Goal: Information Seeking & Learning: Check status

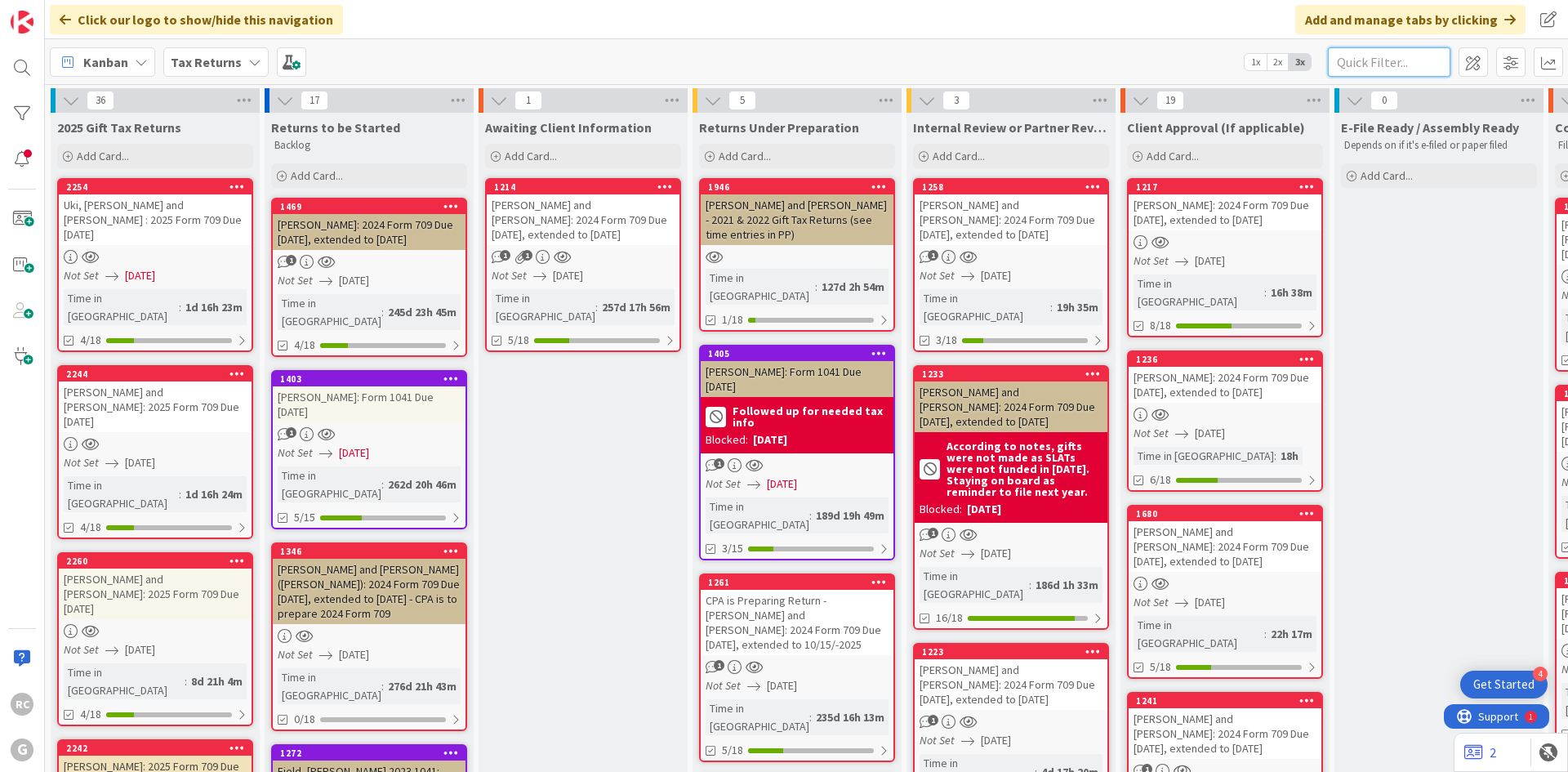
click at [1356, 68] on input "text" at bounding box center [1388, 62] width 122 height 29
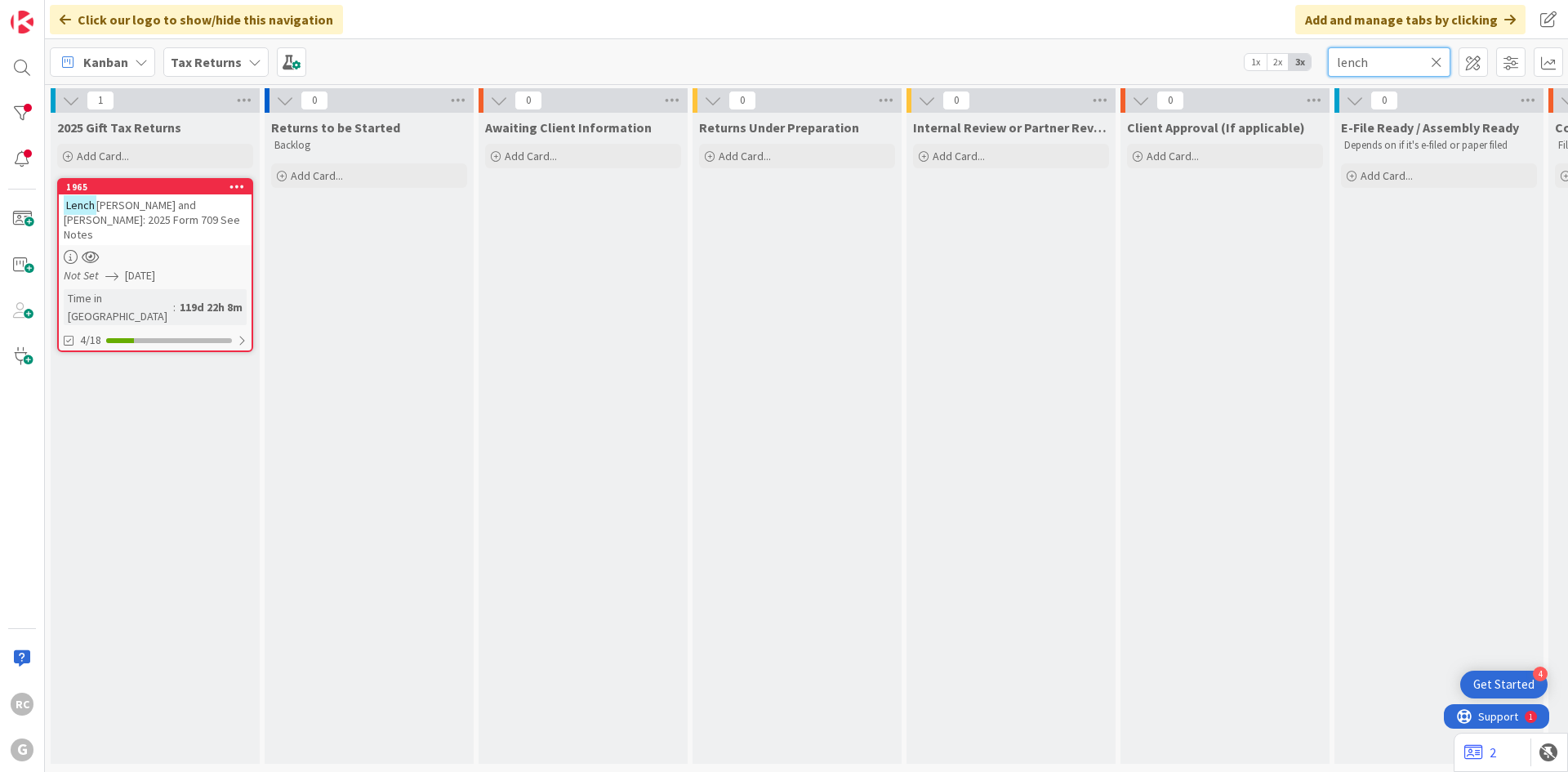
type input "lench"
click at [1432, 60] on icon at bounding box center [1436, 62] width 11 height 15
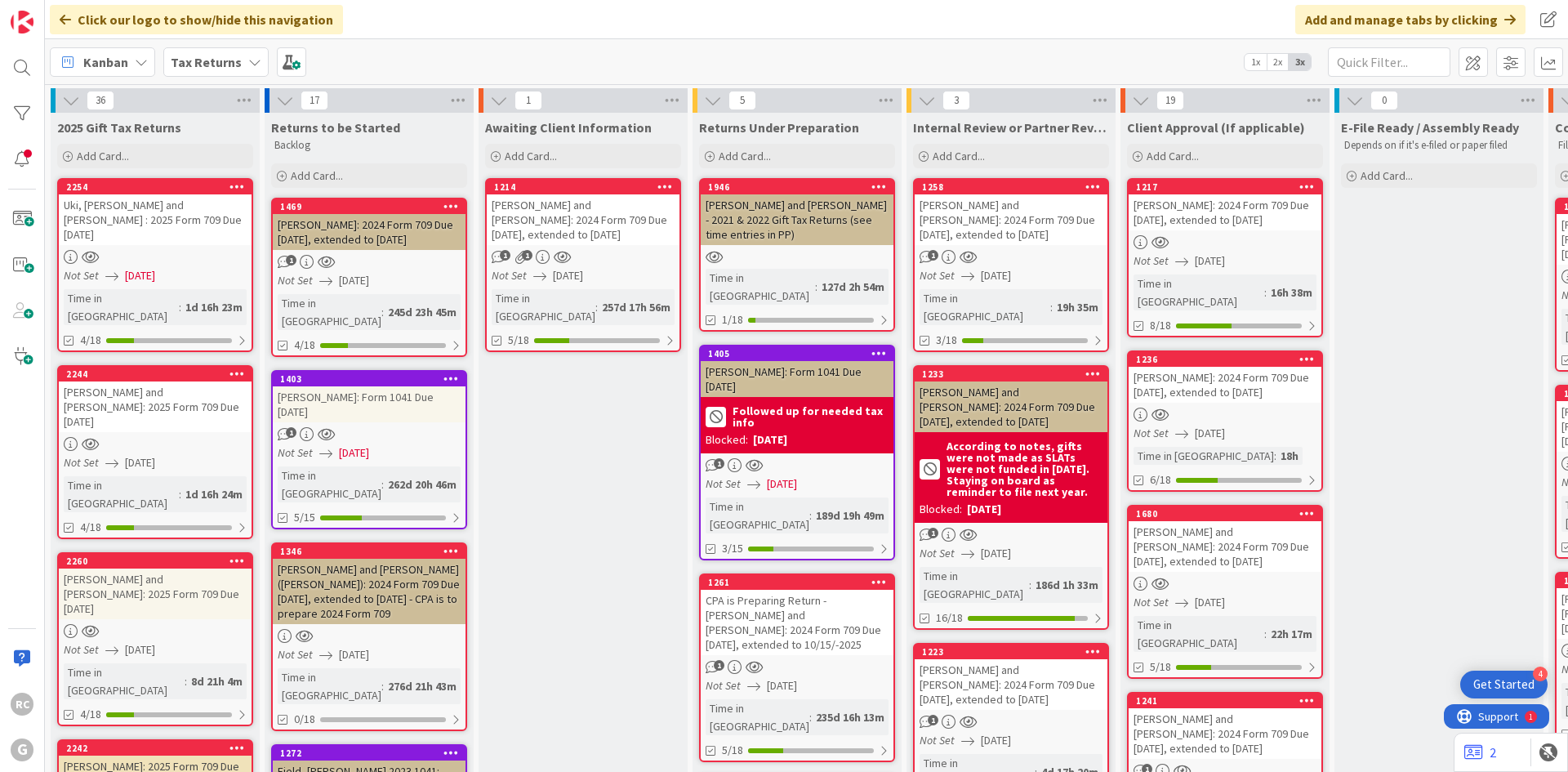
click at [198, 60] on b "Tax Returns" at bounding box center [206, 62] width 71 height 16
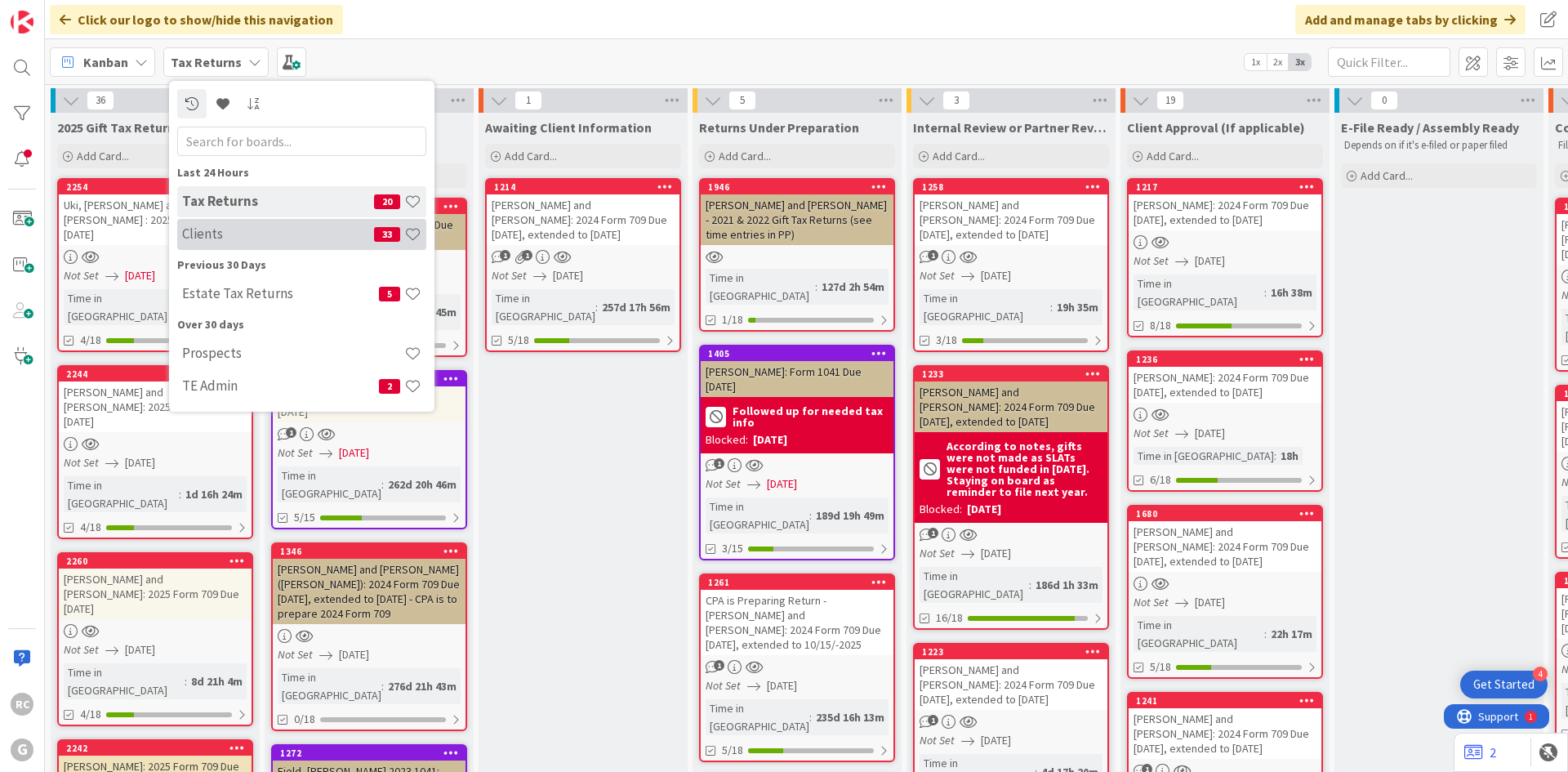
click at [227, 237] on h4 "Clients" at bounding box center [278, 233] width 192 height 16
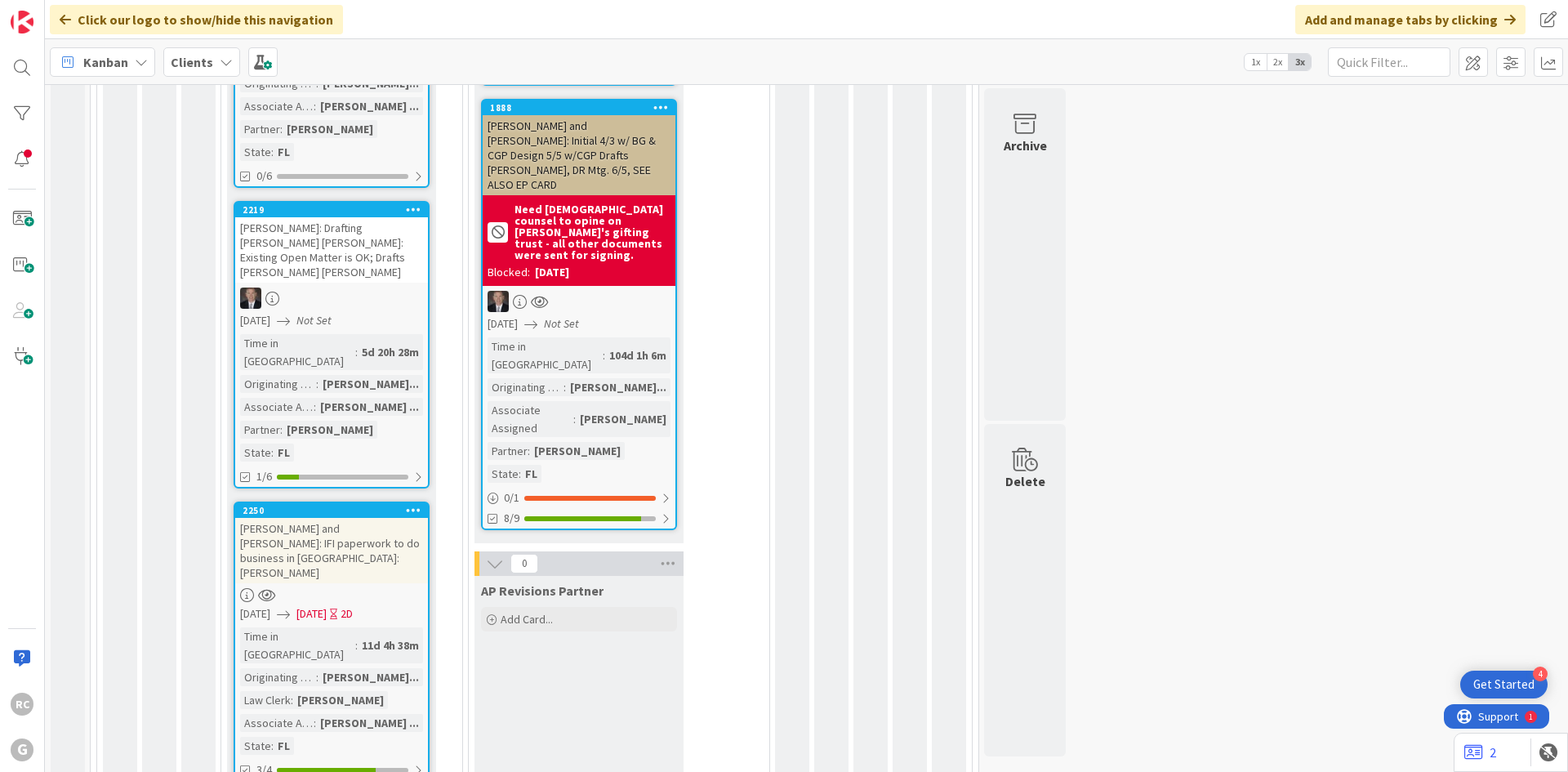
scroll to position [1552, 0]
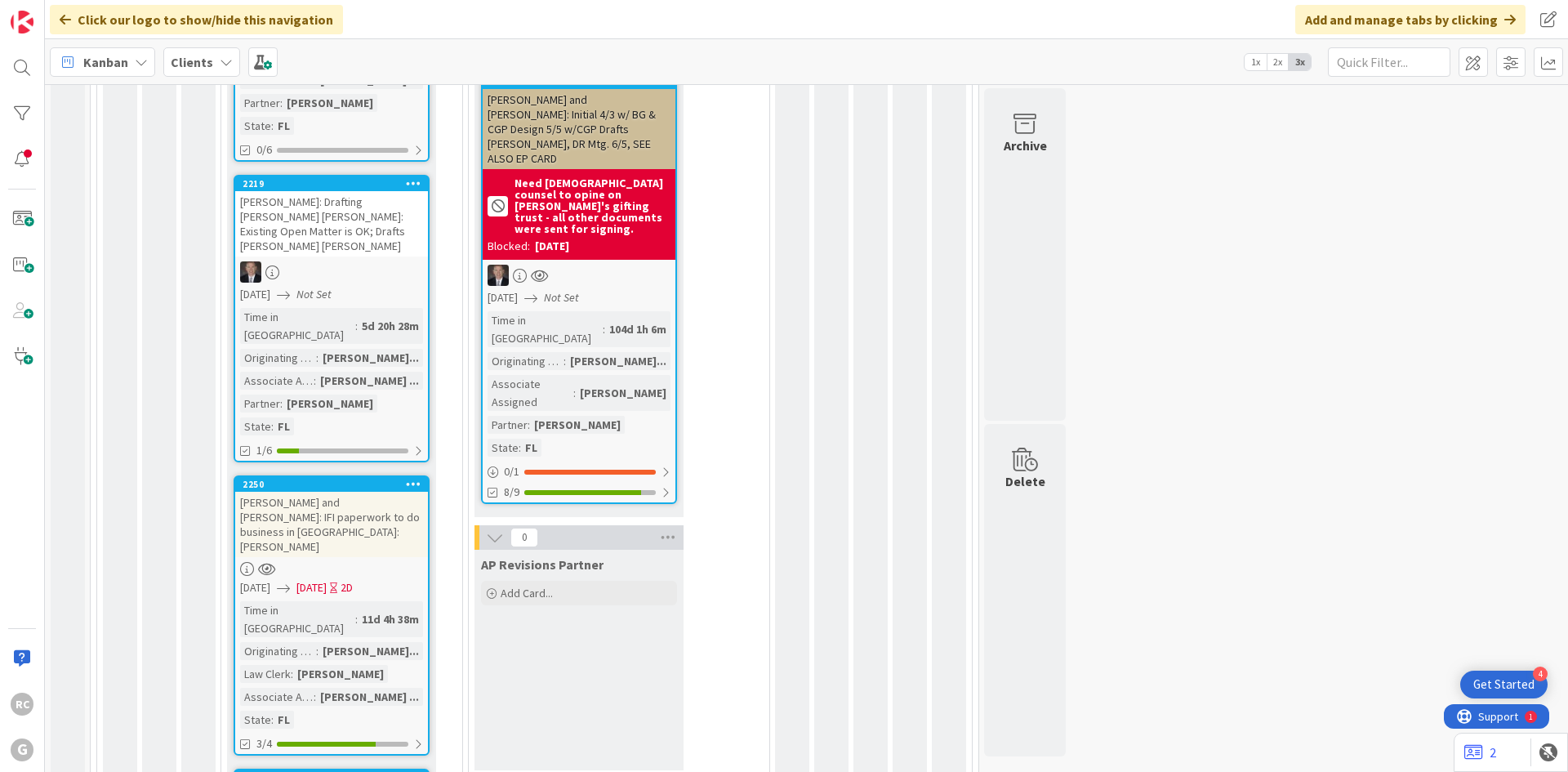
click at [285, 492] on div "[PERSON_NAME] and [PERSON_NAME]: IFI paperwork to do business in [GEOGRAPHIC_DA…" at bounding box center [331, 524] width 193 height 65
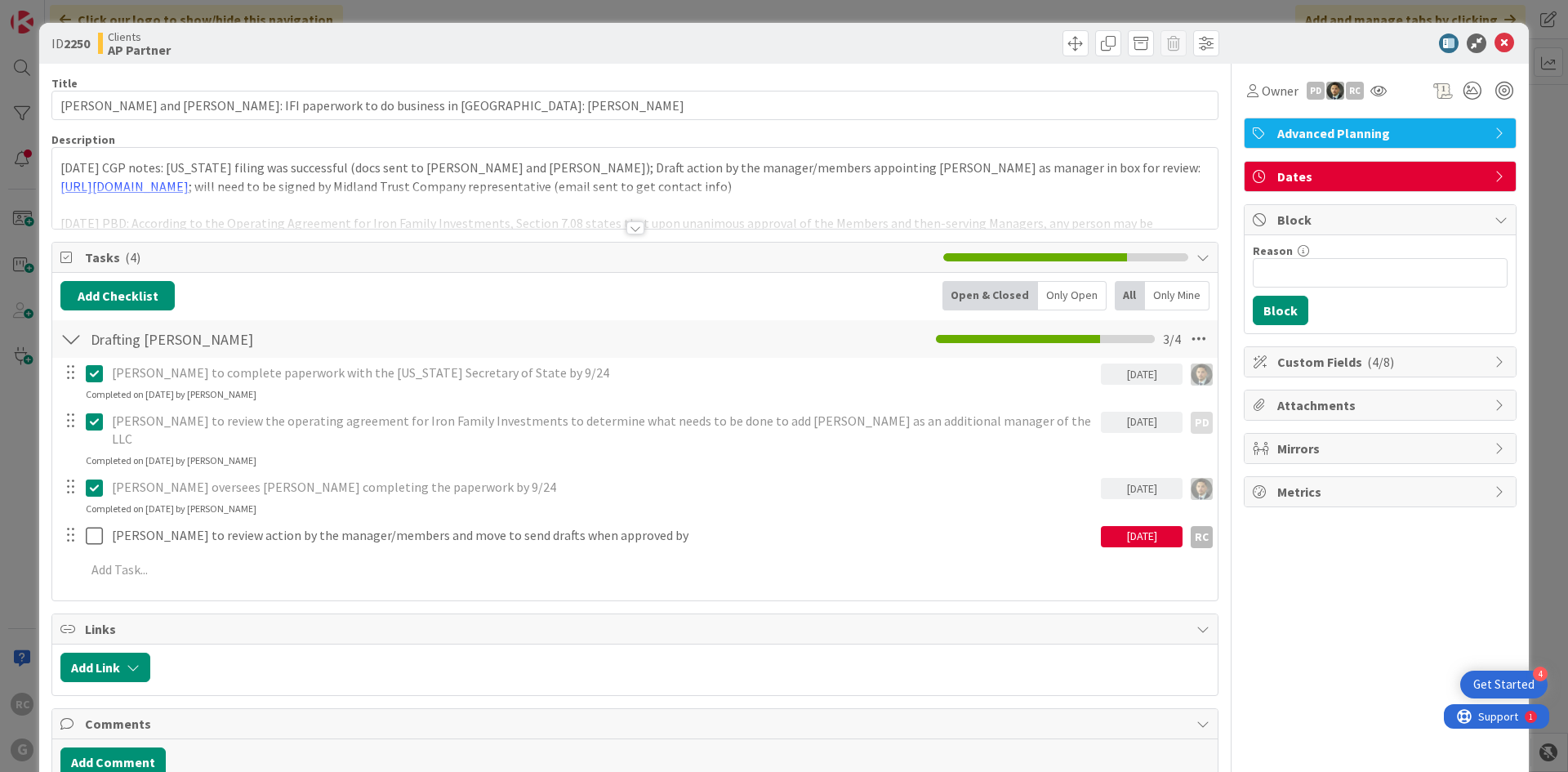
click at [638, 232] on div "Title 69 / 128 [PERSON_NAME] and [PERSON_NAME]: IFI paperwork to do business in…" at bounding box center [635, 723] width 1167 height 1319
click at [628, 225] on div at bounding box center [635, 227] width 18 height 13
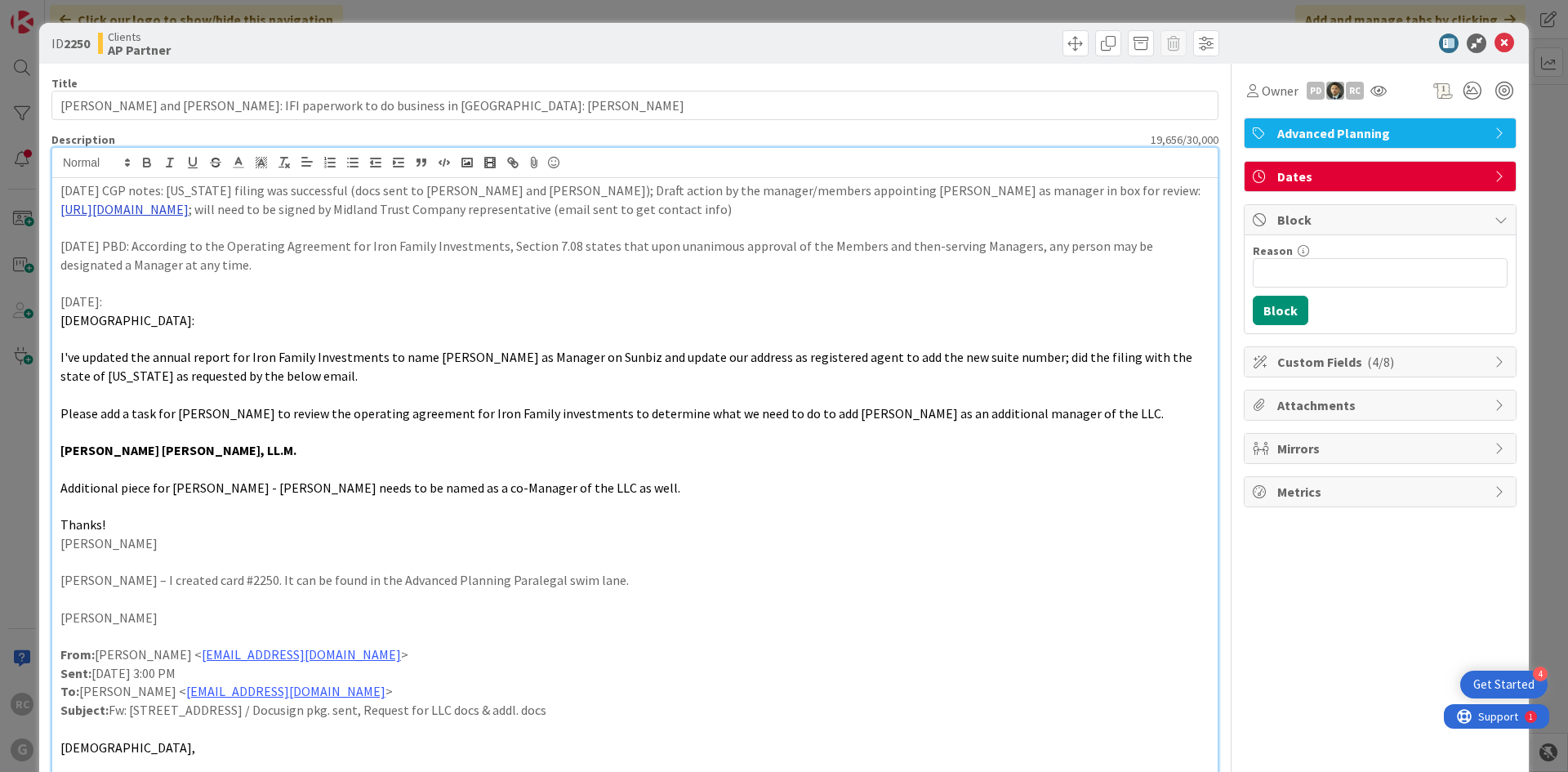
click at [189, 207] on link "[URL][DOMAIN_NAME]" at bounding box center [125, 209] width 128 height 16
click at [251, 237] on link "[URL][DOMAIN_NAME]" at bounding box center [194, 241] width 112 height 21
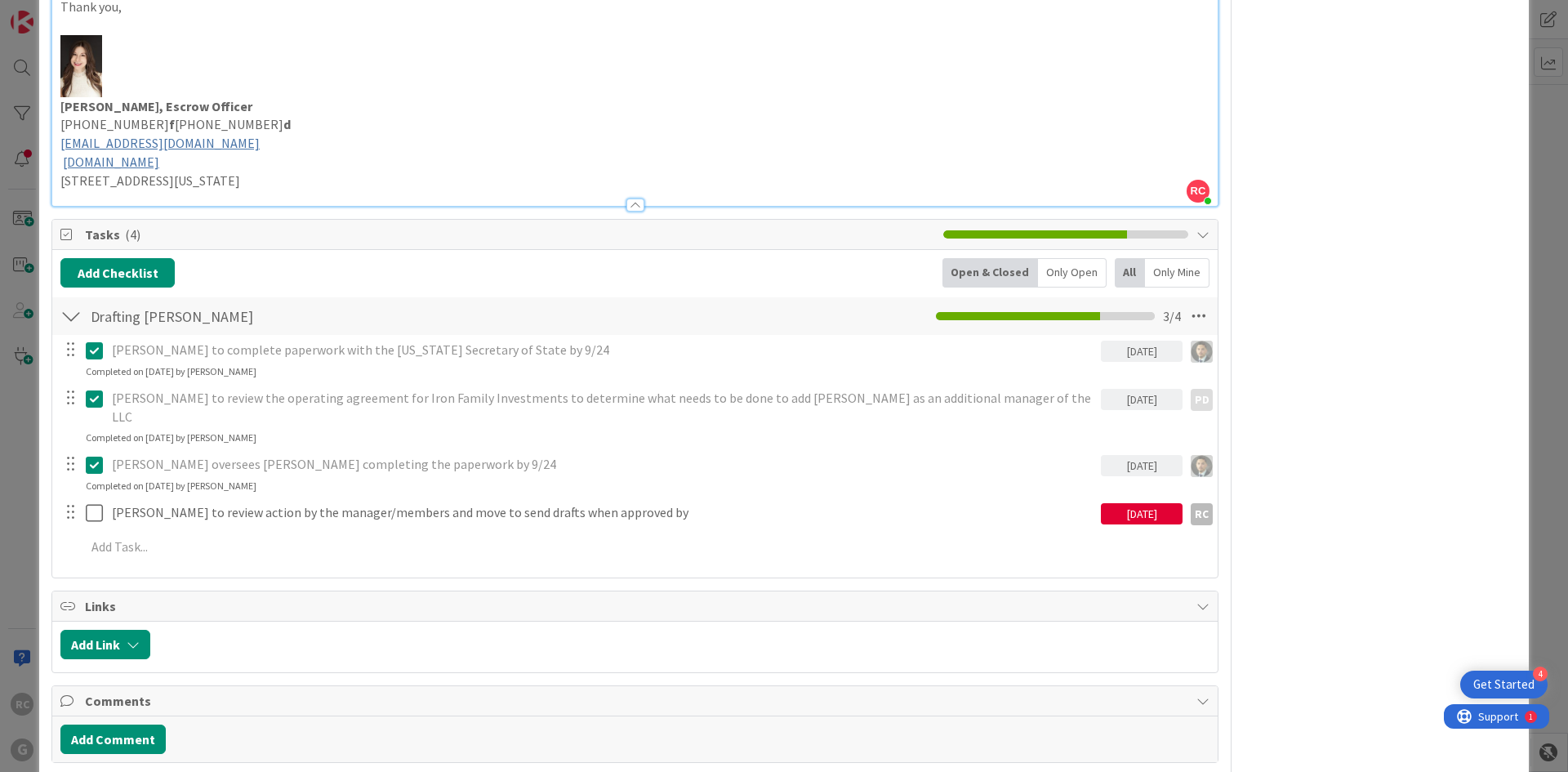
scroll to position [2696, 0]
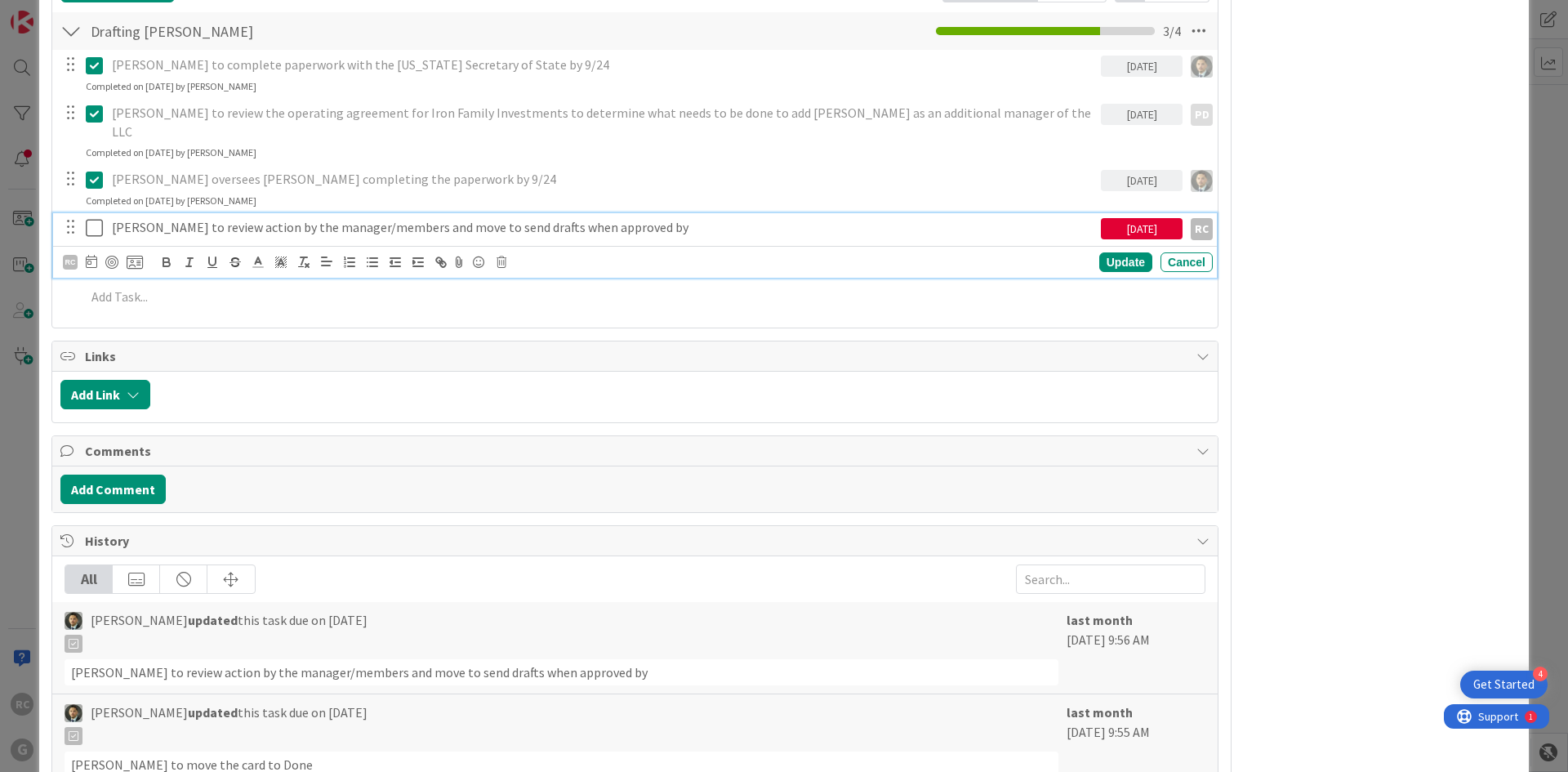
click at [97, 218] on icon at bounding box center [95, 227] width 17 height 20
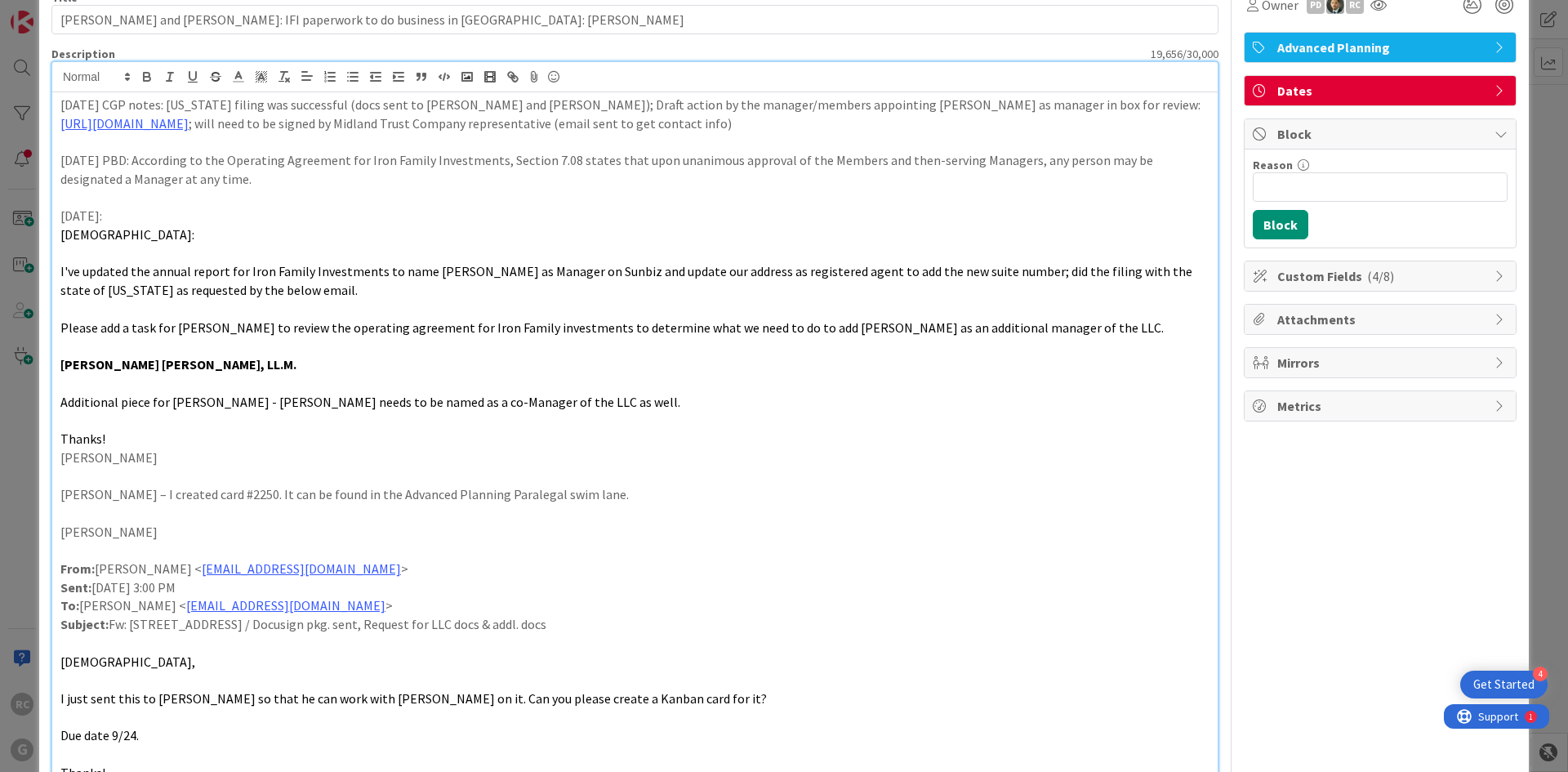
scroll to position [0, 0]
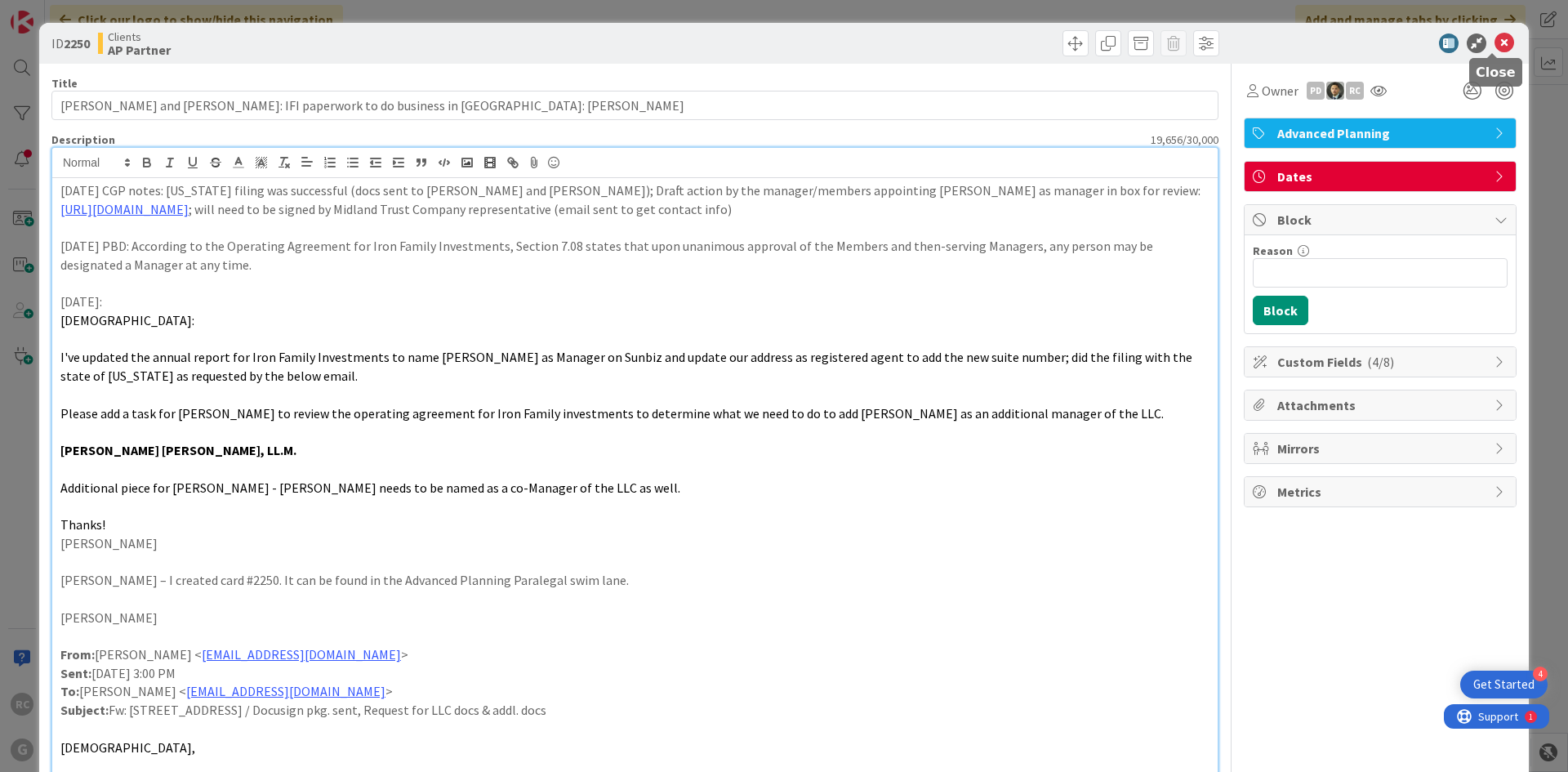
click at [1496, 36] on icon at bounding box center [1504, 43] width 20 height 20
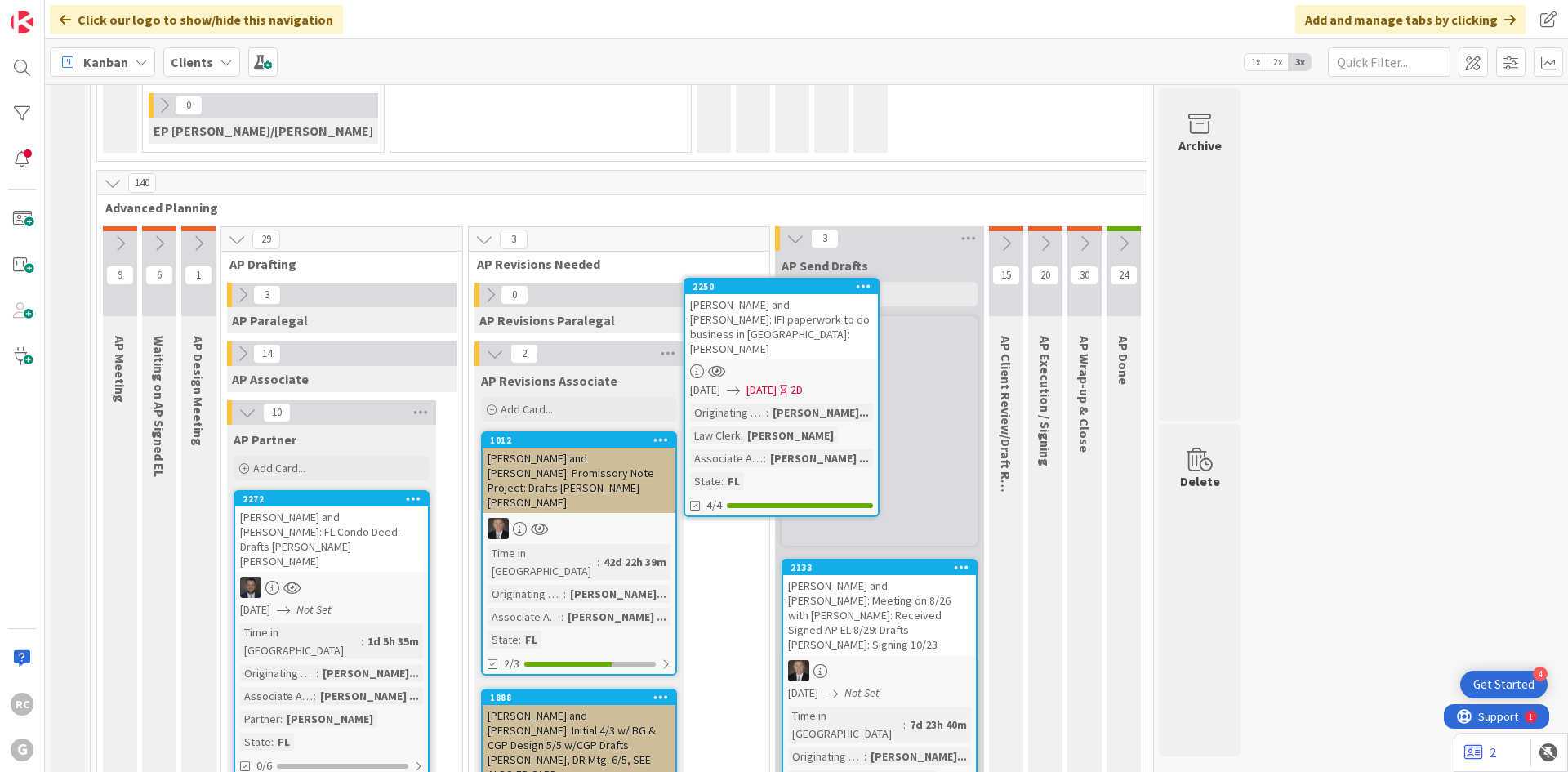
scroll to position [928, 0]
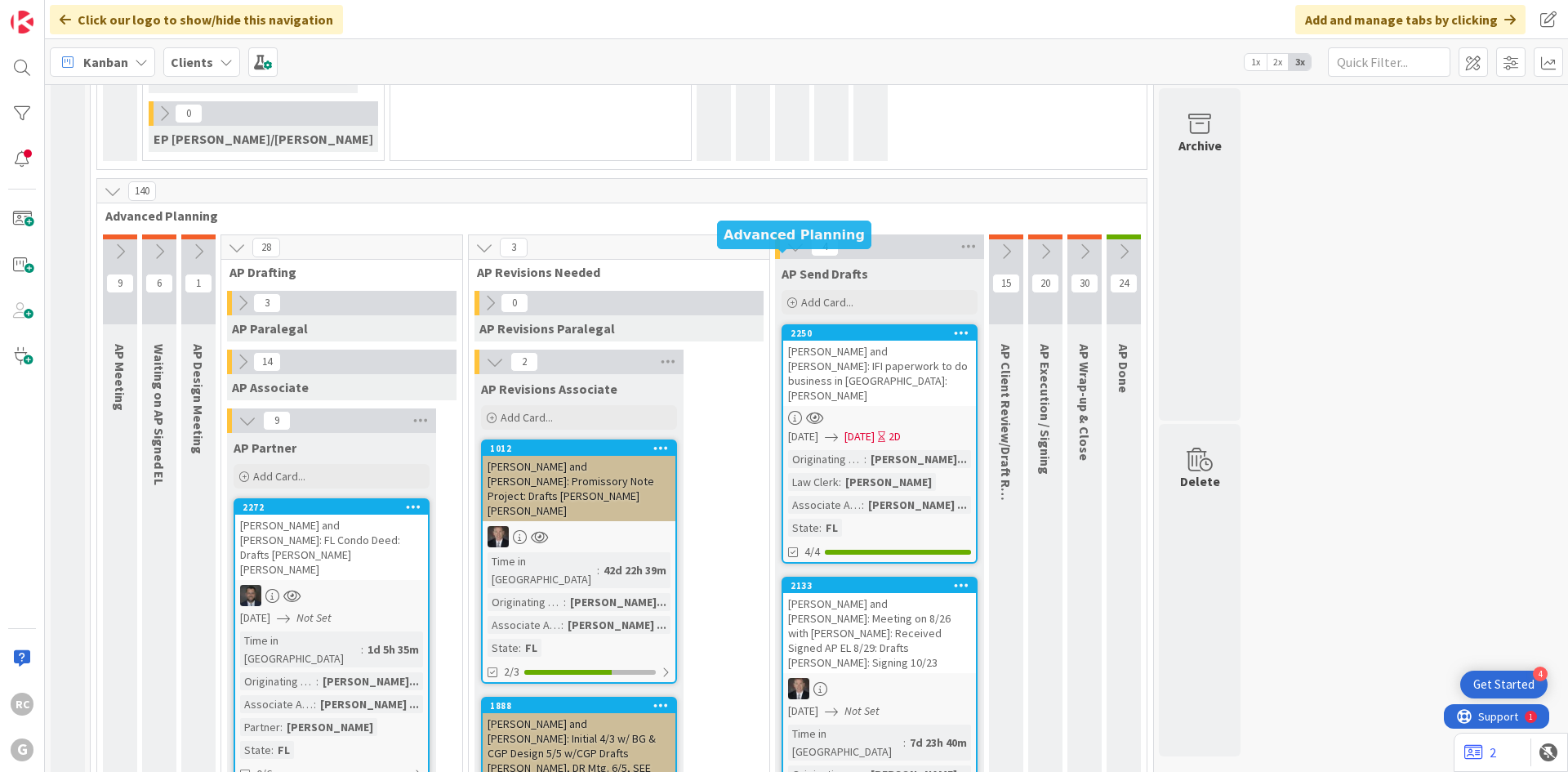
click at [791, 328] on div "2250" at bounding box center [884, 333] width 186 height 11
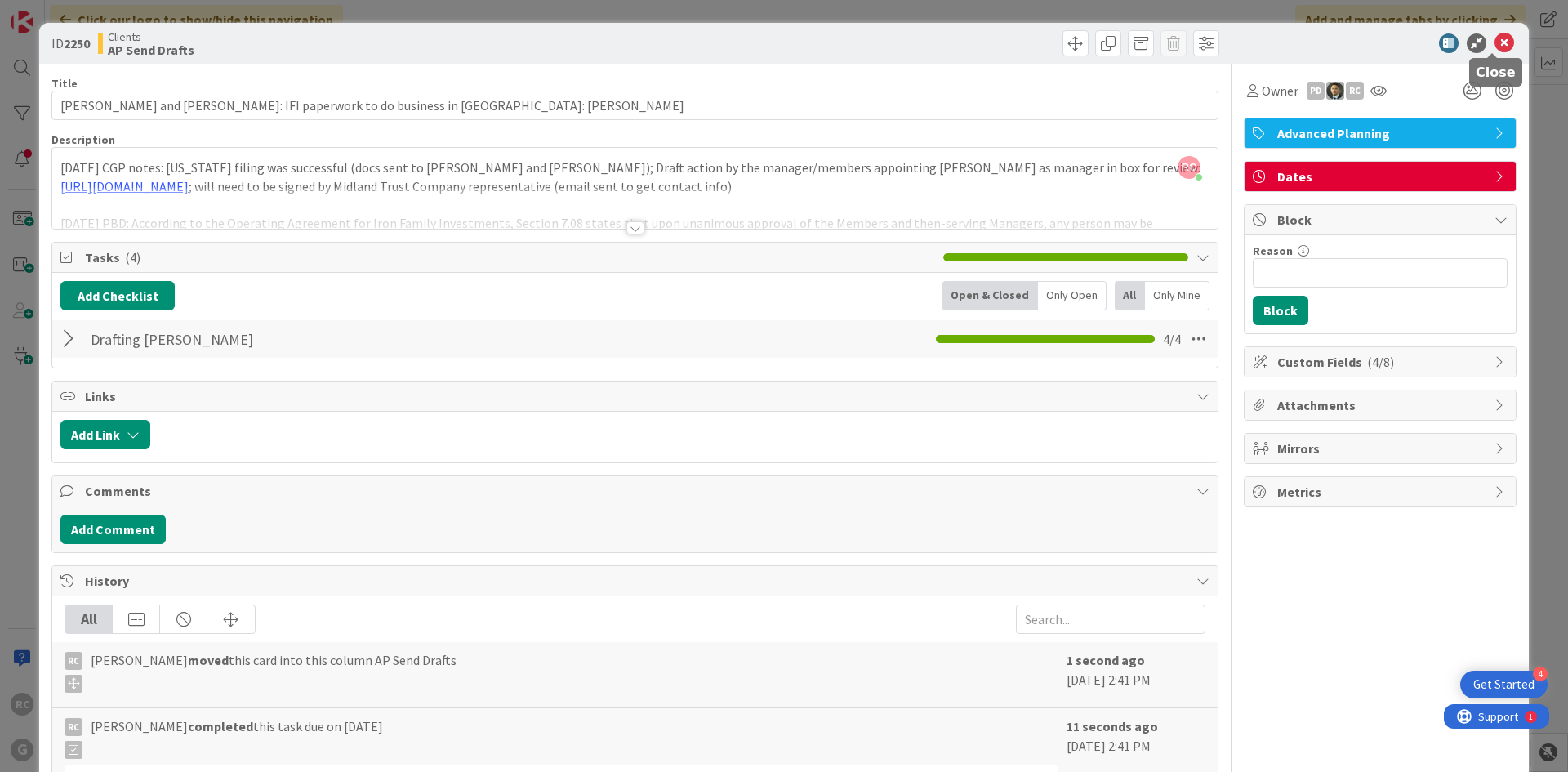
click at [1494, 42] on icon at bounding box center [1504, 43] width 20 height 20
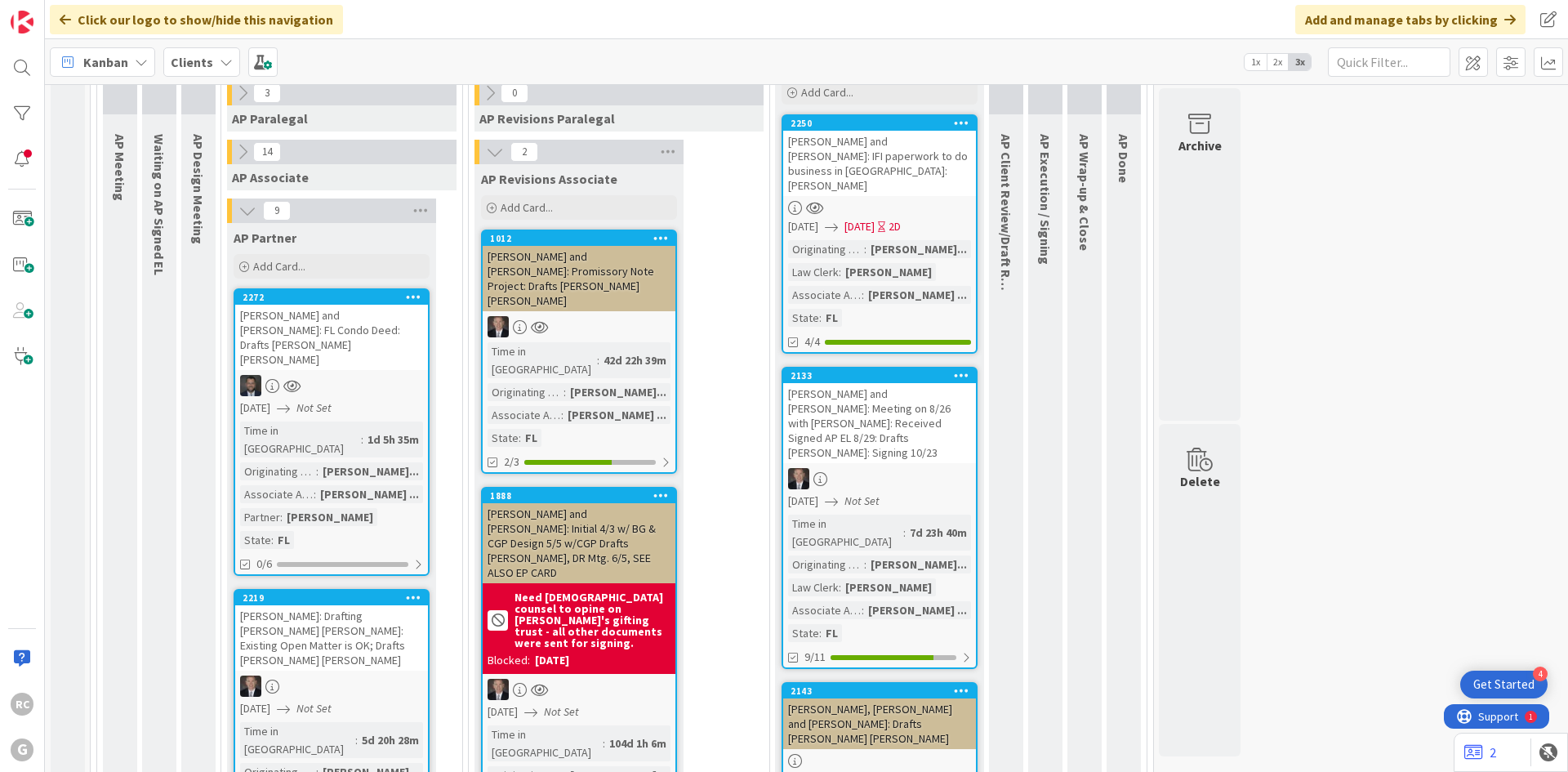
scroll to position [1091, 0]
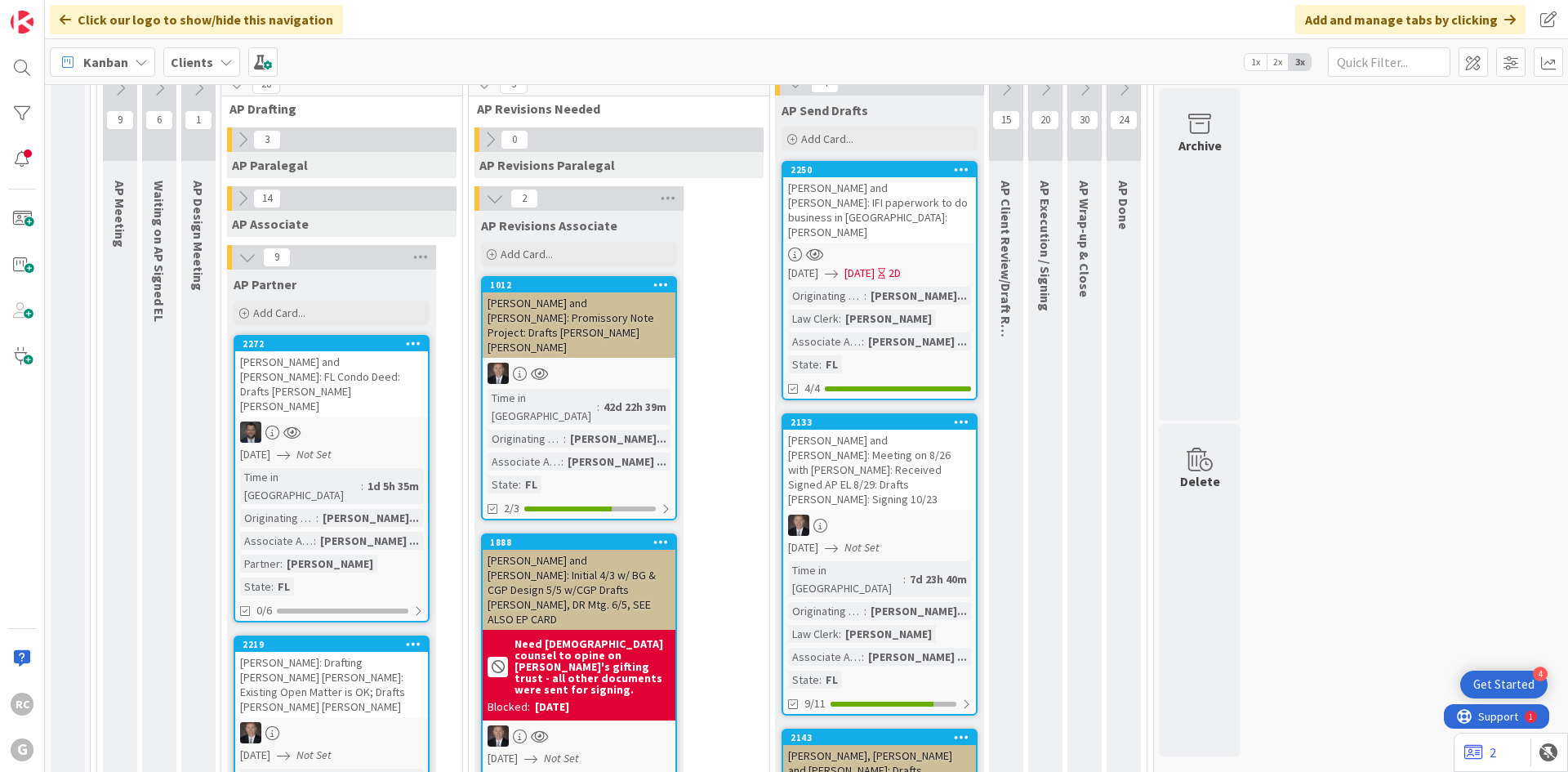
click at [280, 652] on div "[PERSON_NAME]: Drafting [PERSON_NAME] [PERSON_NAME]: Existing Open Matter is OK…" at bounding box center [331, 684] width 193 height 65
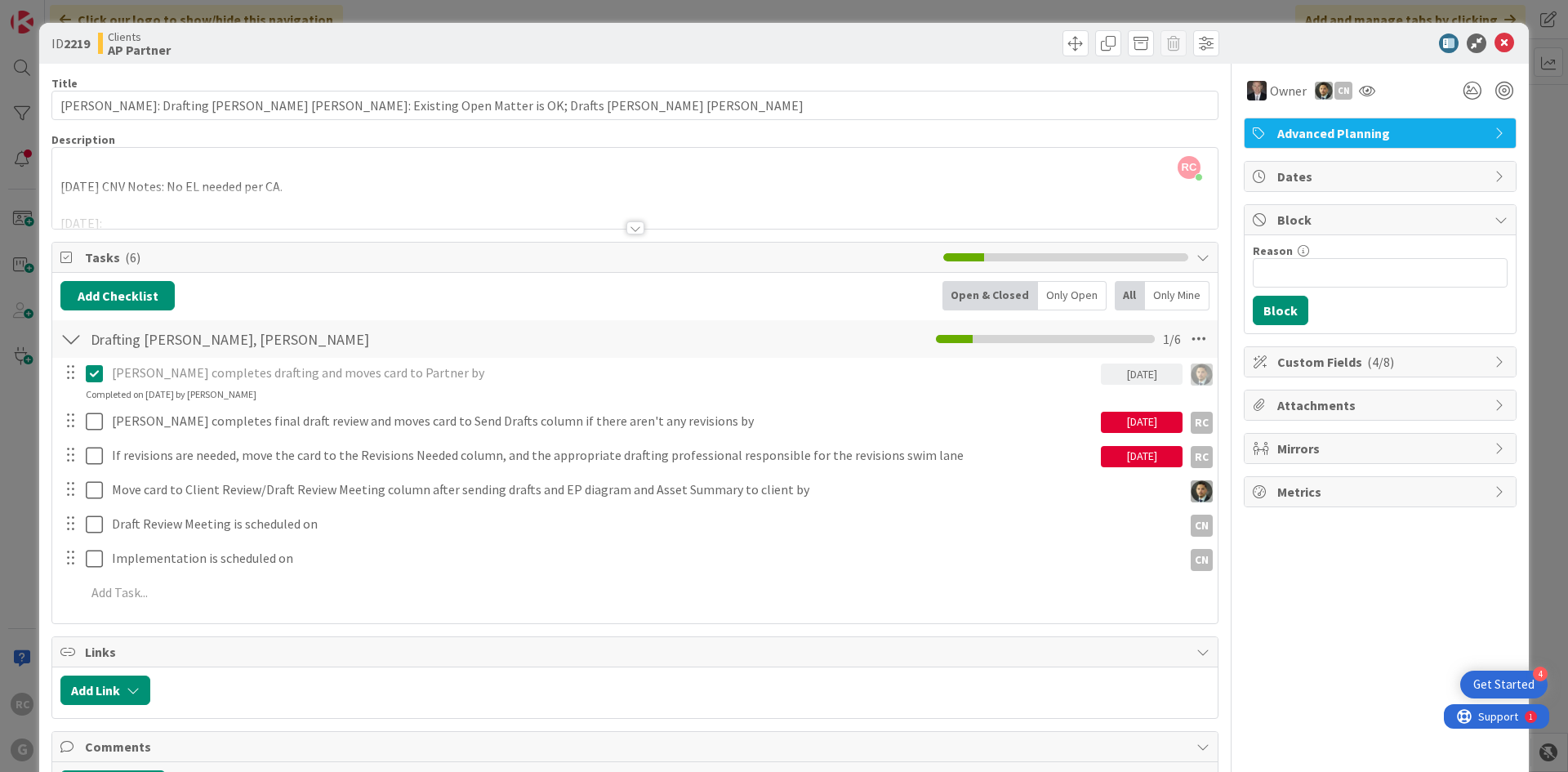
click at [632, 229] on div at bounding box center [635, 227] width 18 height 13
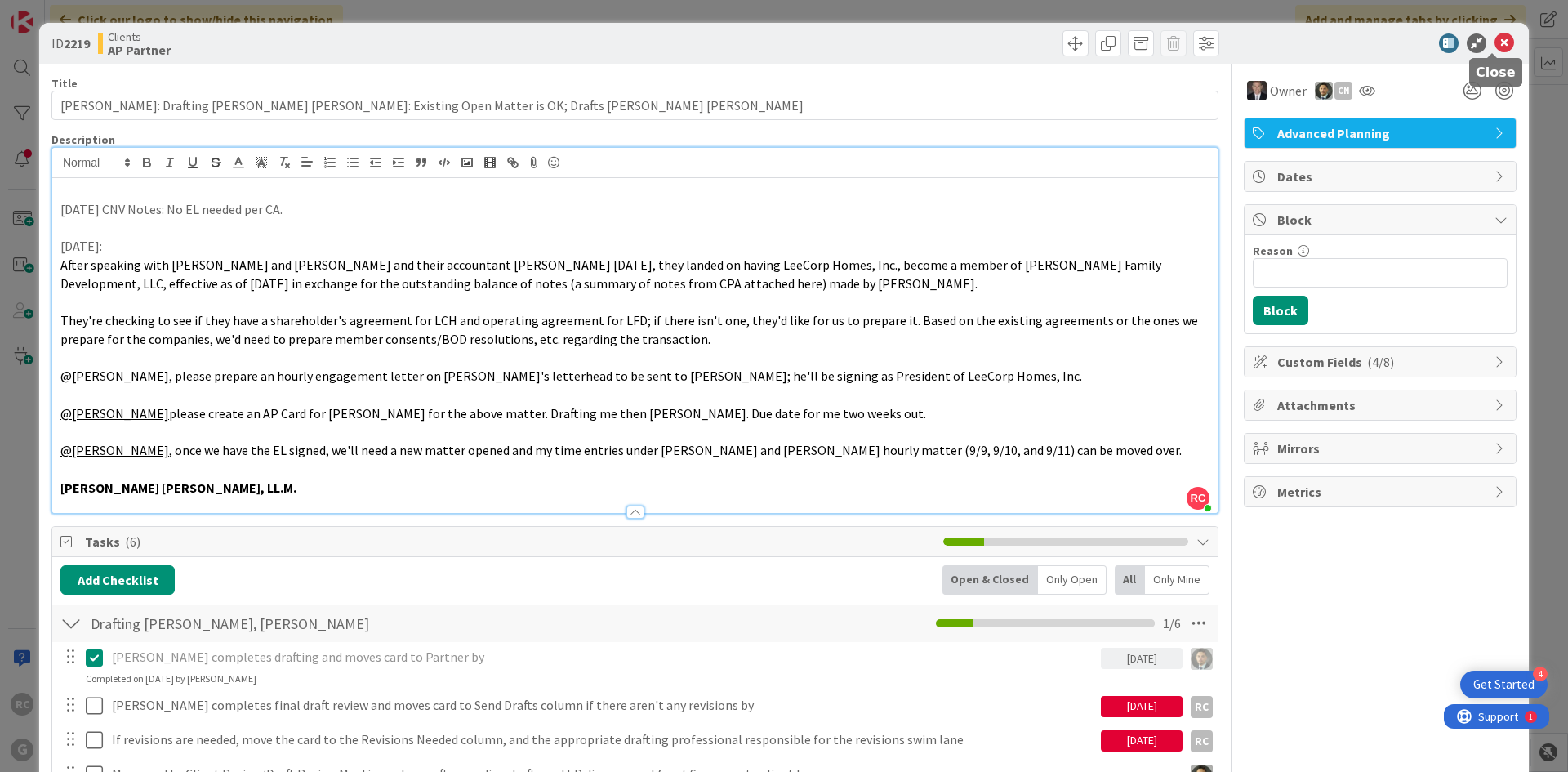
click at [1498, 40] on icon at bounding box center [1504, 43] width 20 height 20
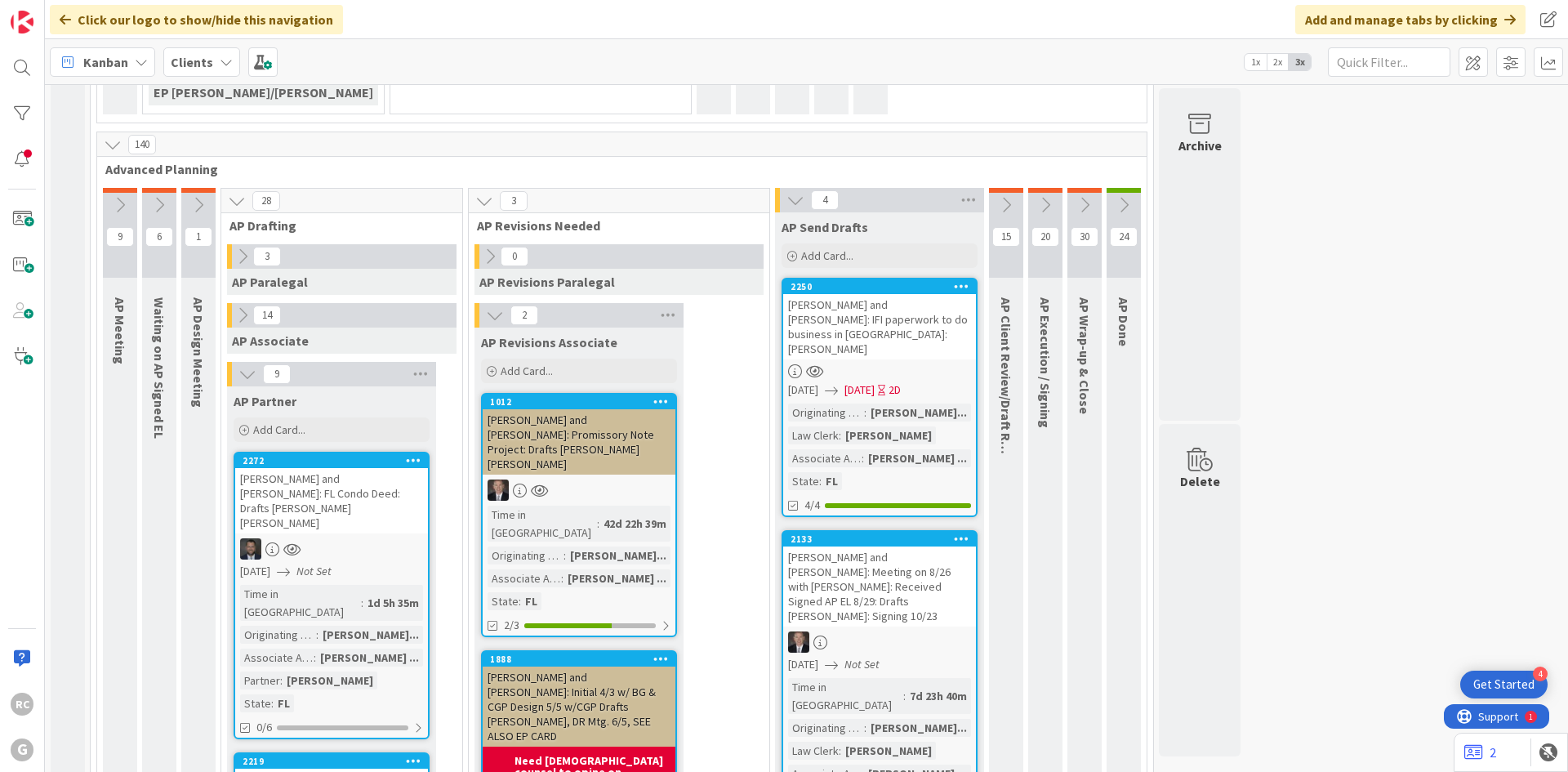
scroll to position [971, 0]
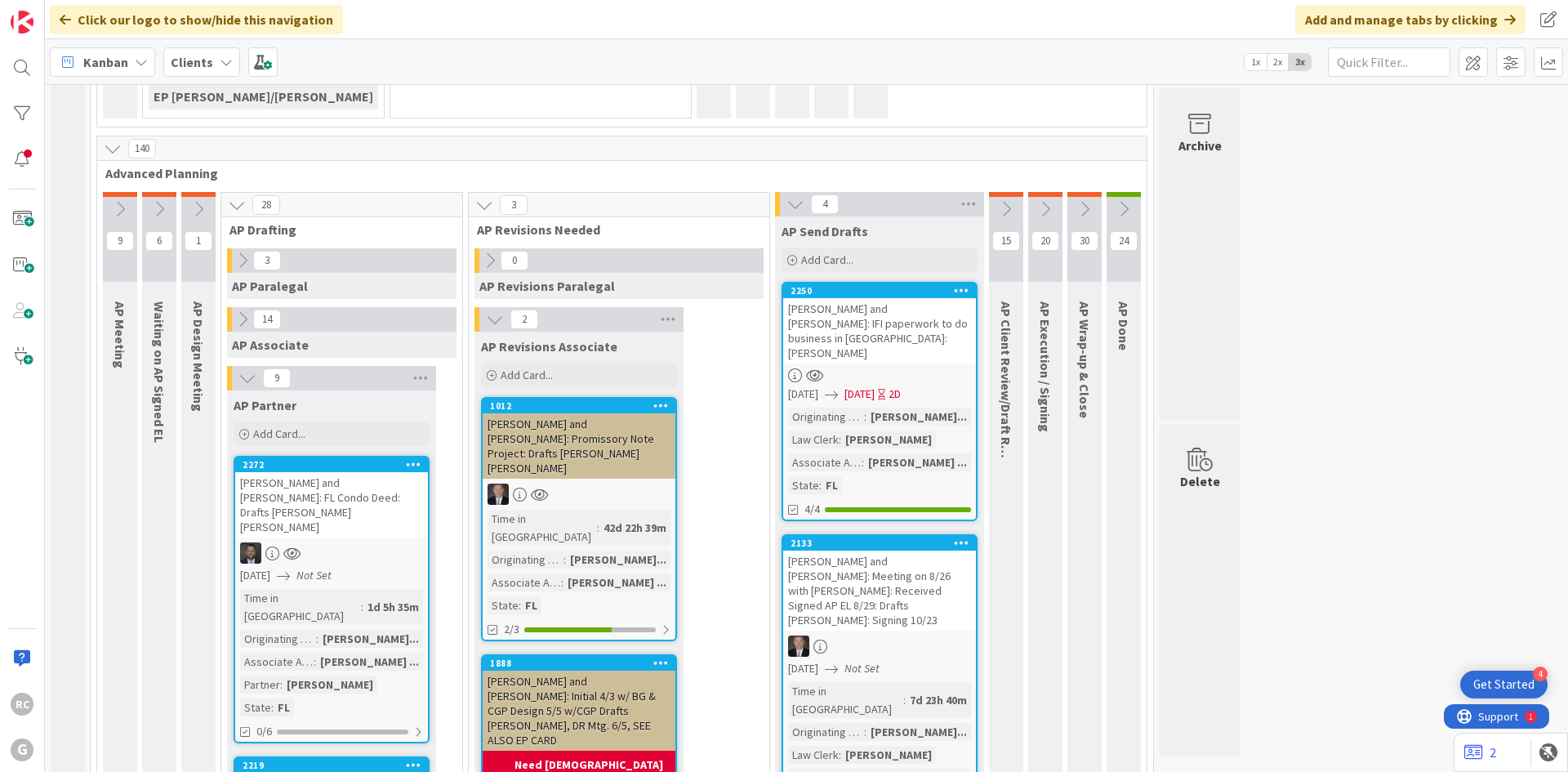
click at [705, 22] on div "Click our logo to show/hide this navigation Add and manage tabs by clicking" at bounding box center [807, 19] width 1523 height 39
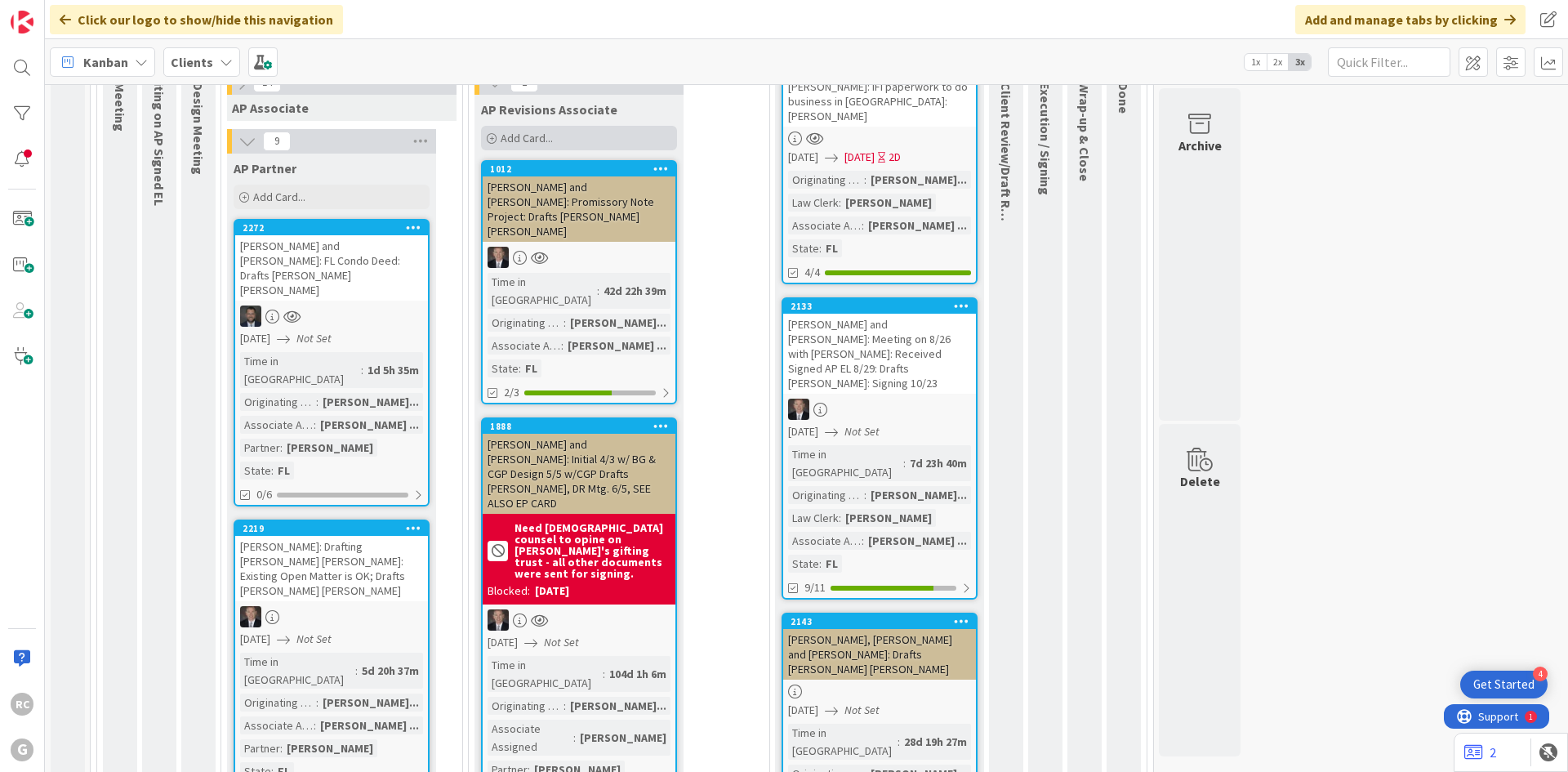
scroll to position [1052, 0]
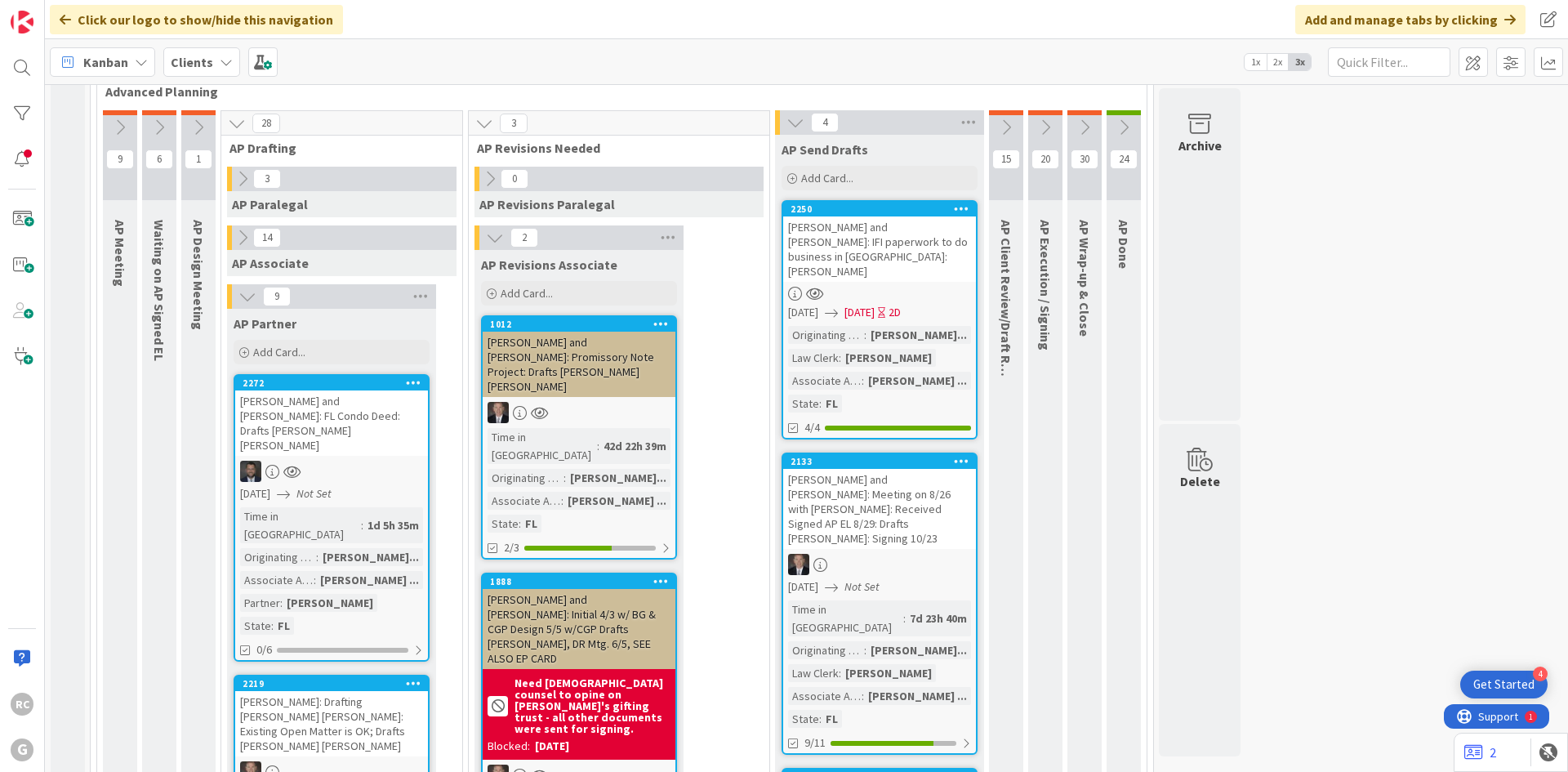
click at [486, 229] on icon at bounding box center [494, 238] width 18 height 18
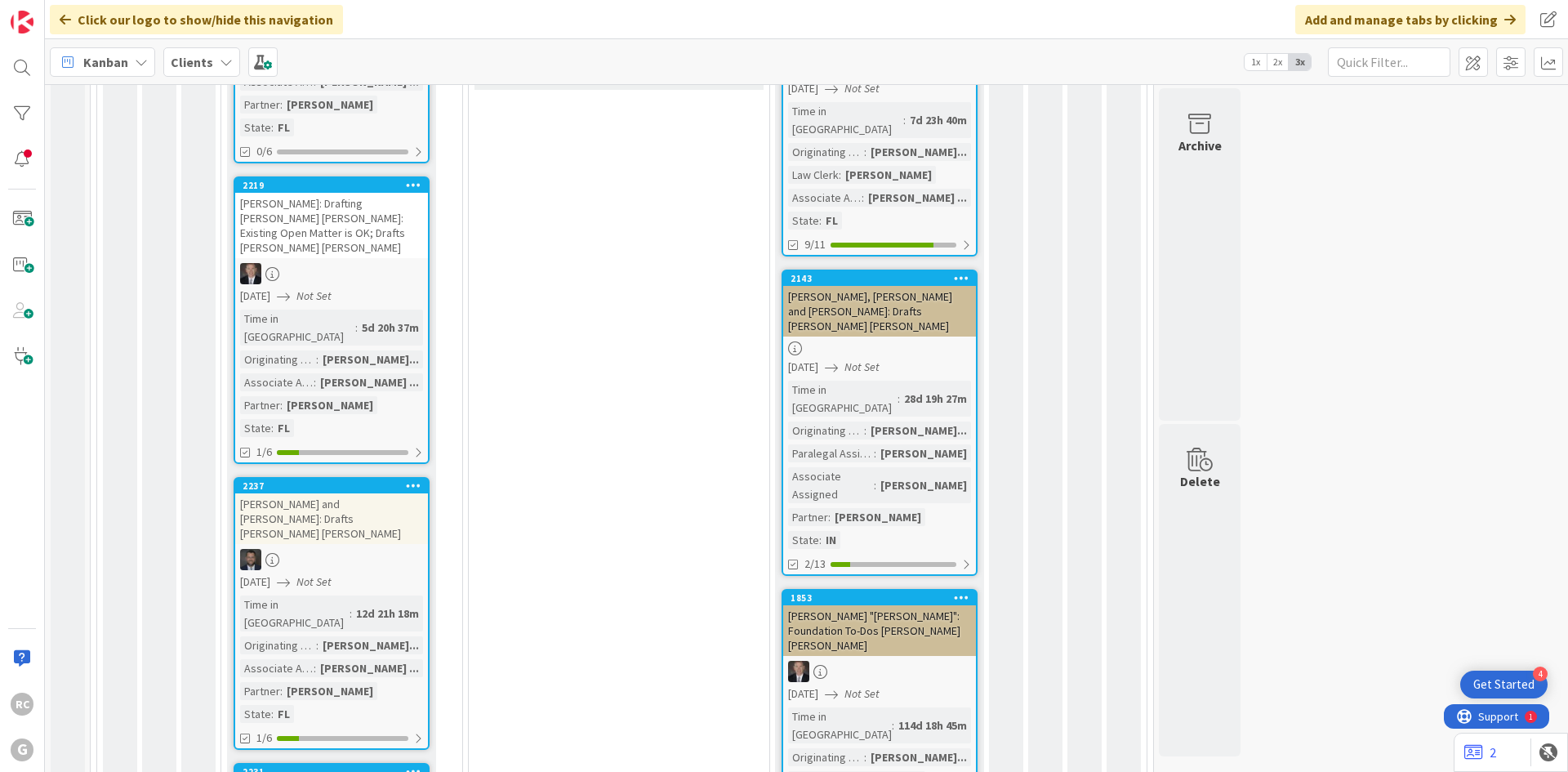
scroll to position [1705, 0]
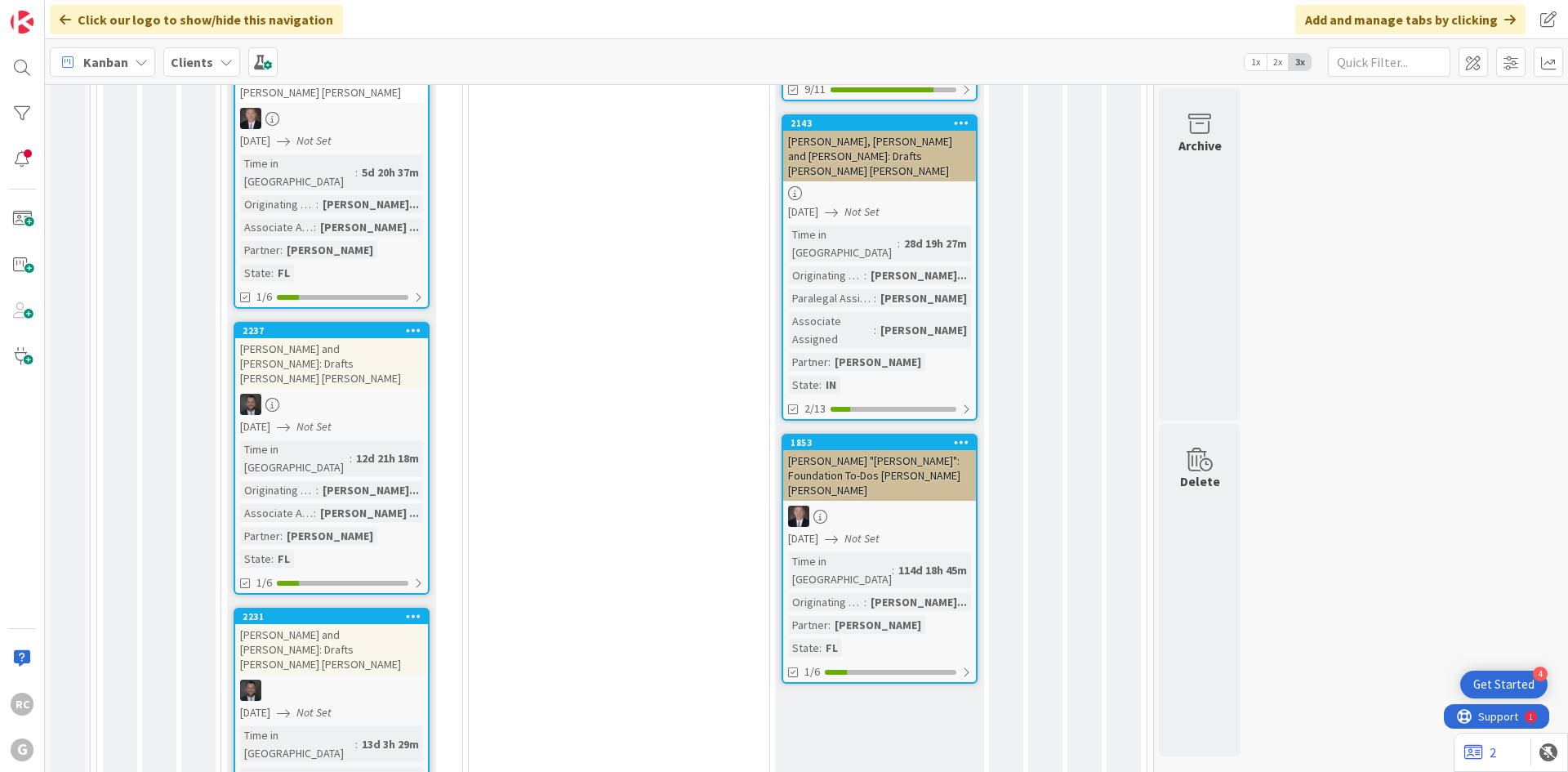
click at [331, 625] on div "[PERSON_NAME] and [PERSON_NAME]: Drafts [PERSON_NAME] [PERSON_NAME]" at bounding box center [331, 650] width 193 height 50
